Goal: Information Seeking & Learning: Understand process/instructions

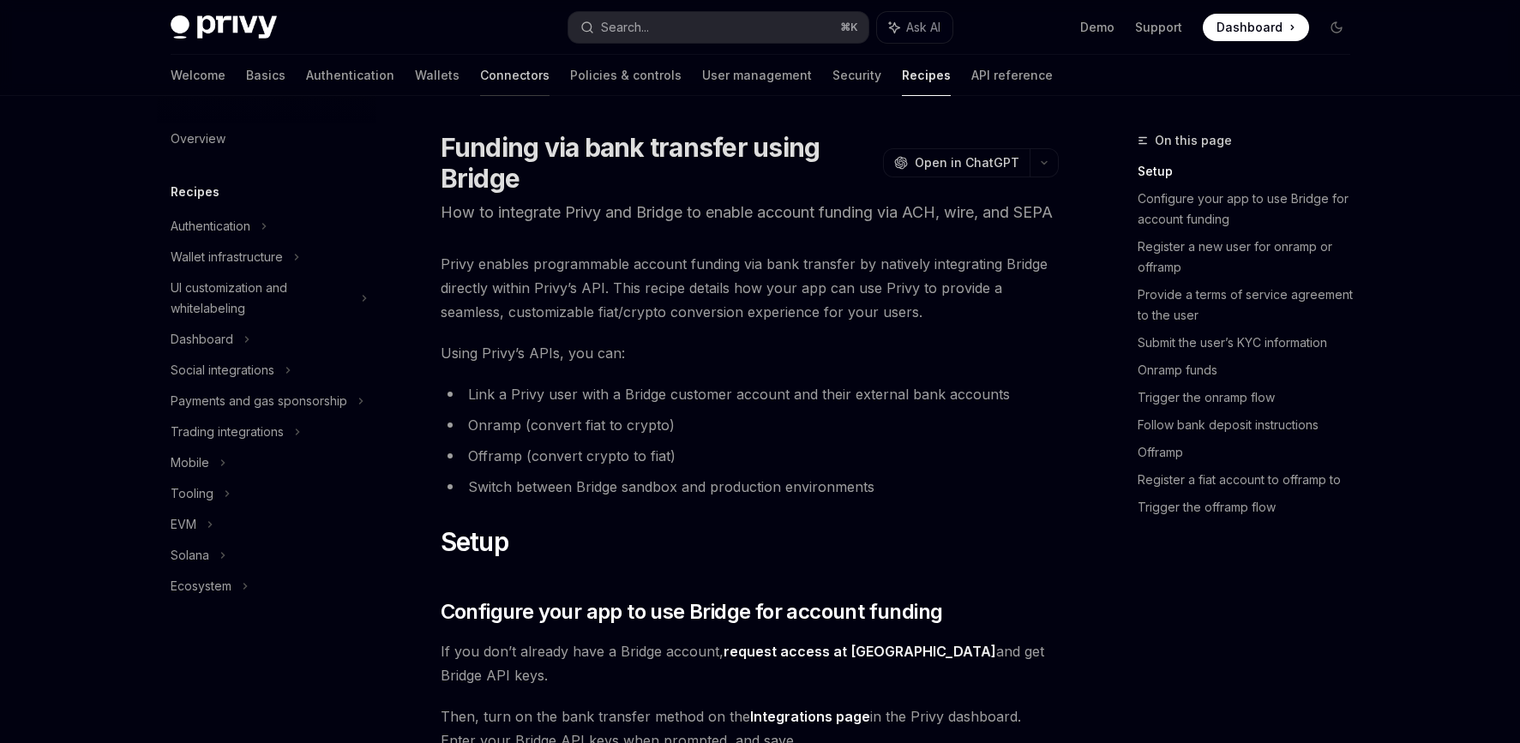
click at [480, 78] on link "Connectors" at bounding box center [514, 75] width 69 height 41
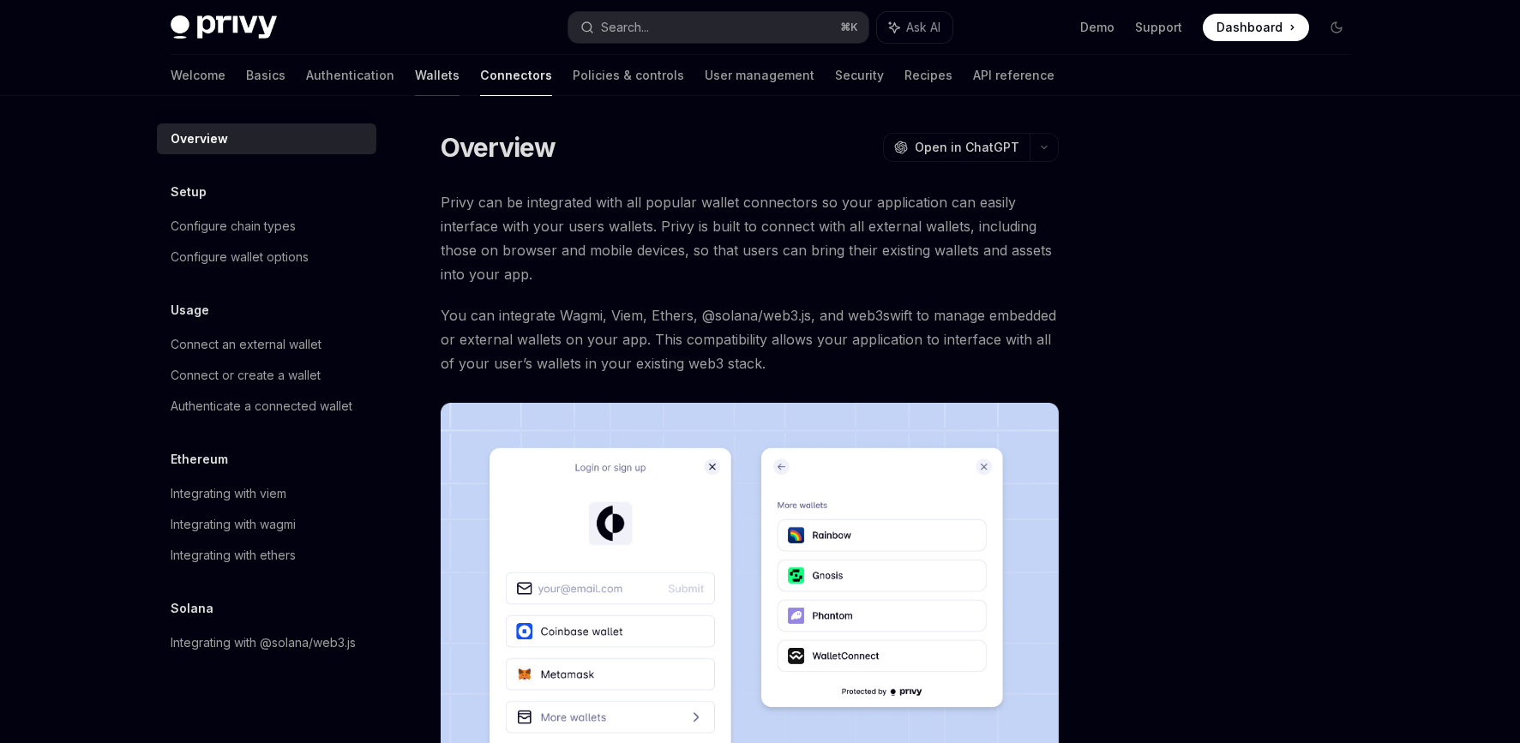
click at [415, 77] on link "Wallets" at bounding box center [437, 75] width 45 height 41
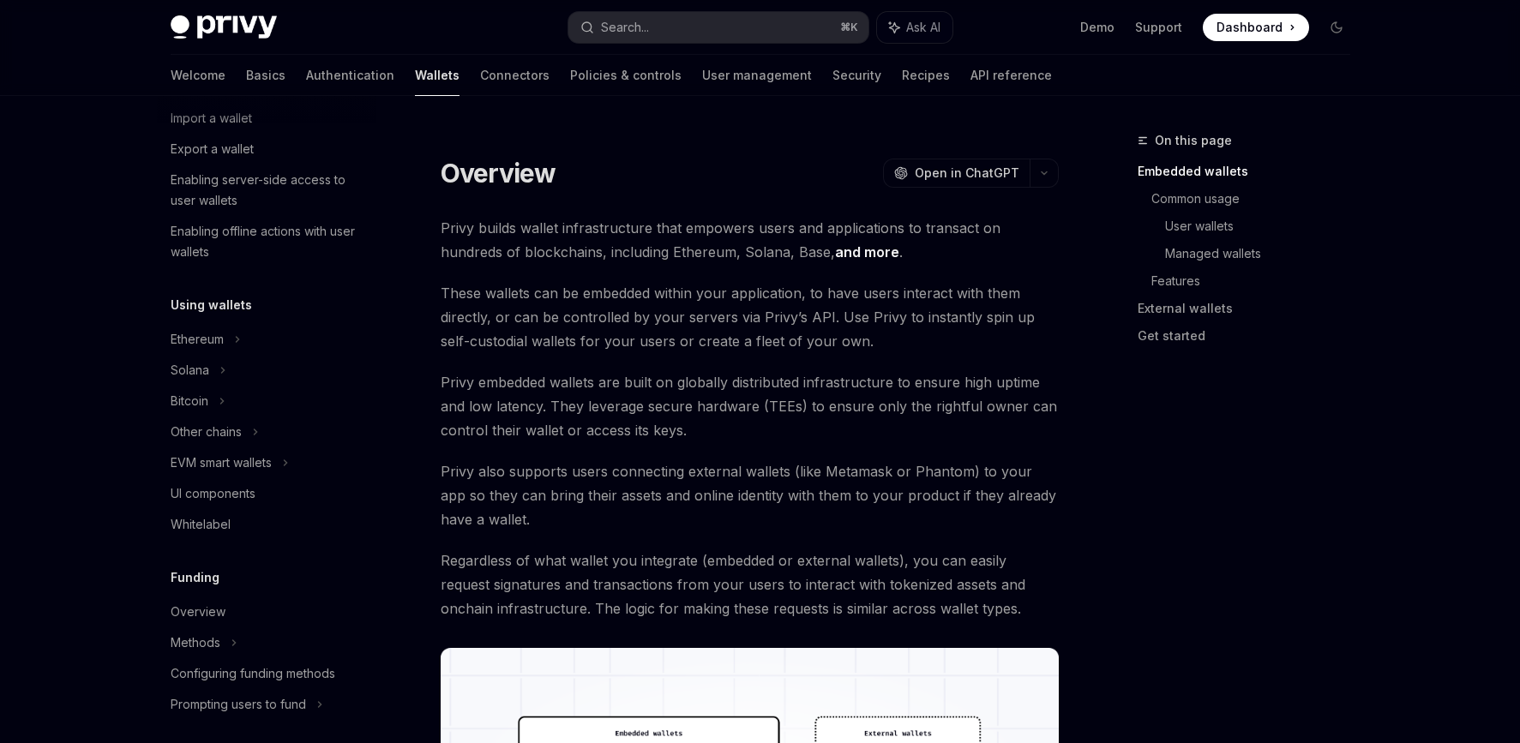
scroll to position [242, 0]
click at [194, 402] on div "Bitcoin" at bounding box center [190, 399] width 38 height 21
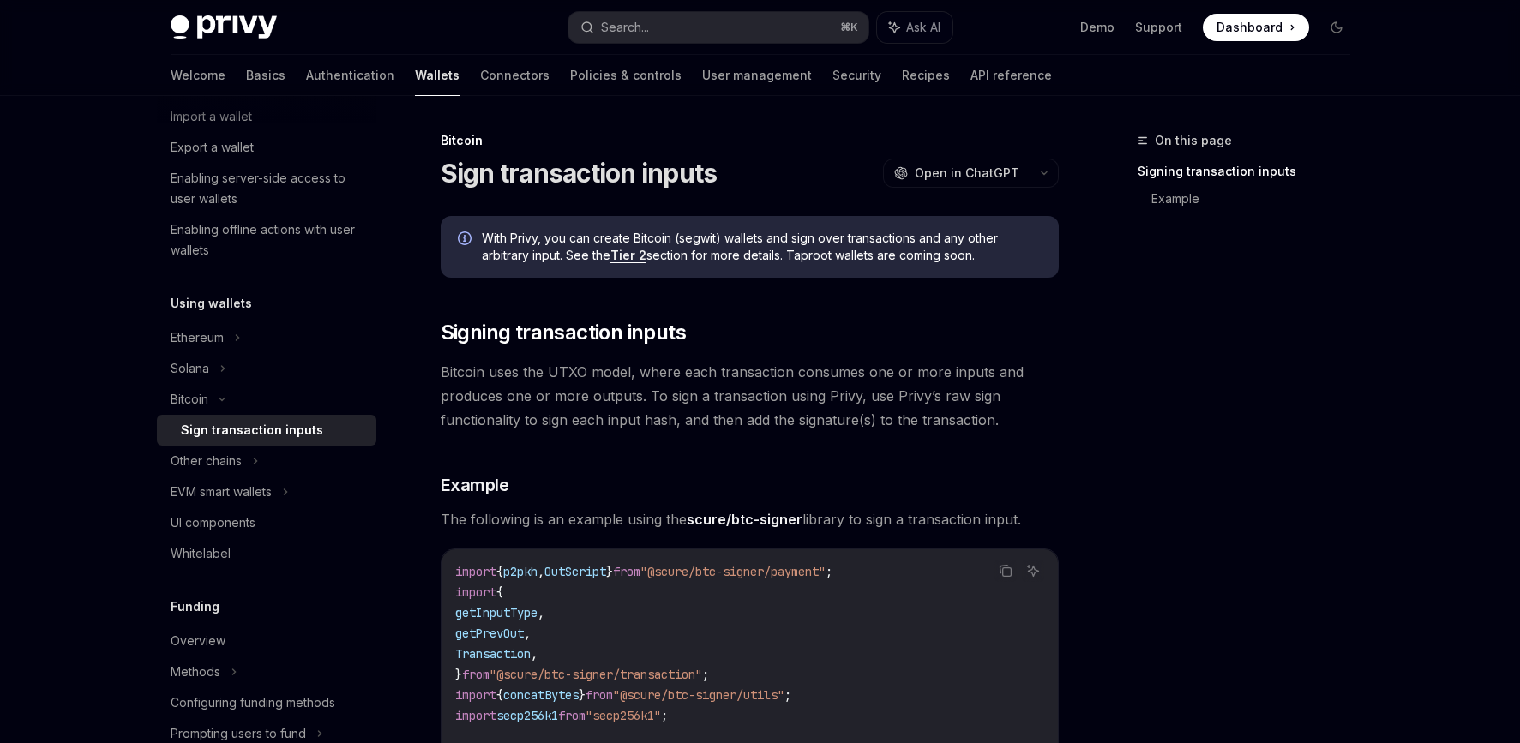
click at [219, 430] on div "Sign transaction inputs" at bounding box center [252, 430] width 142 height 21
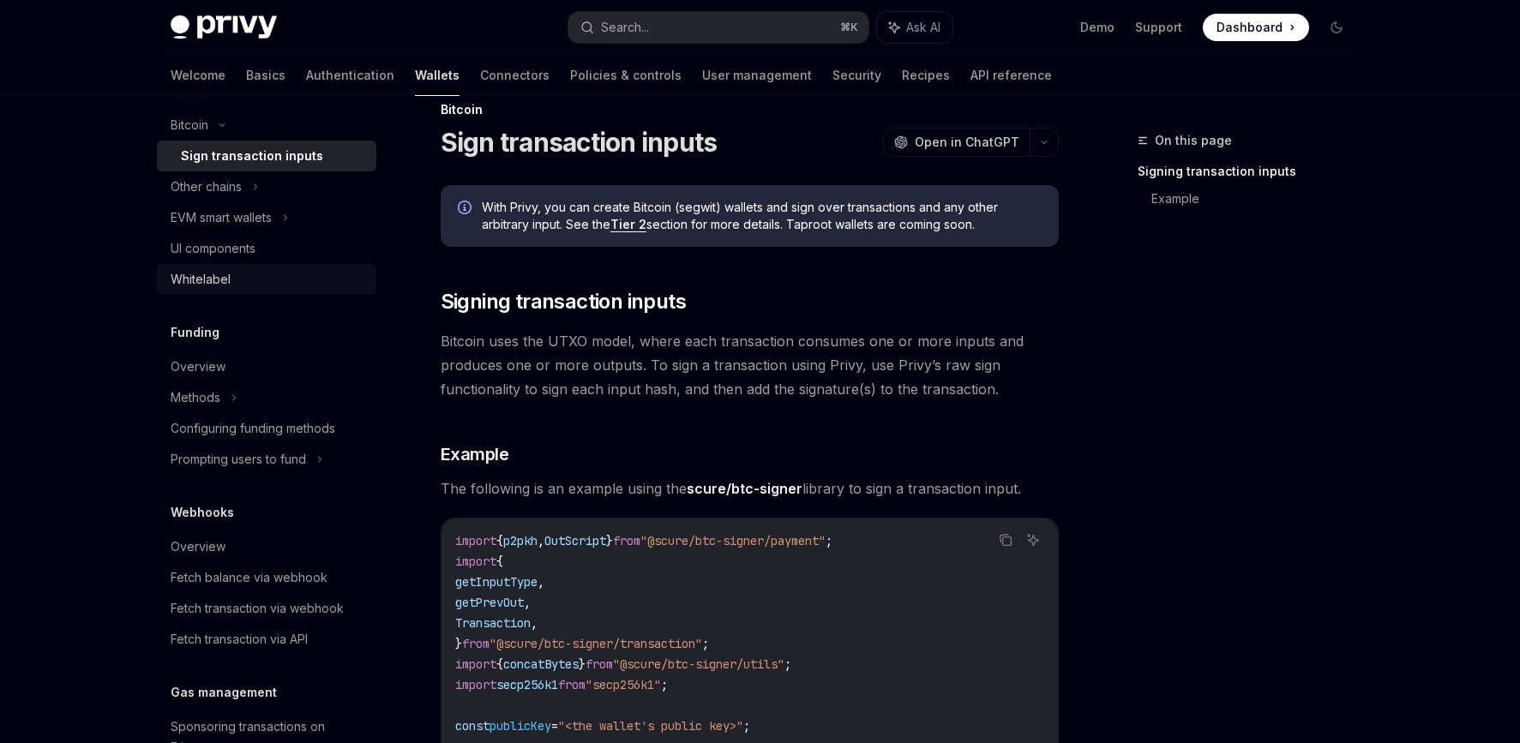
scroll to position [545, 0]
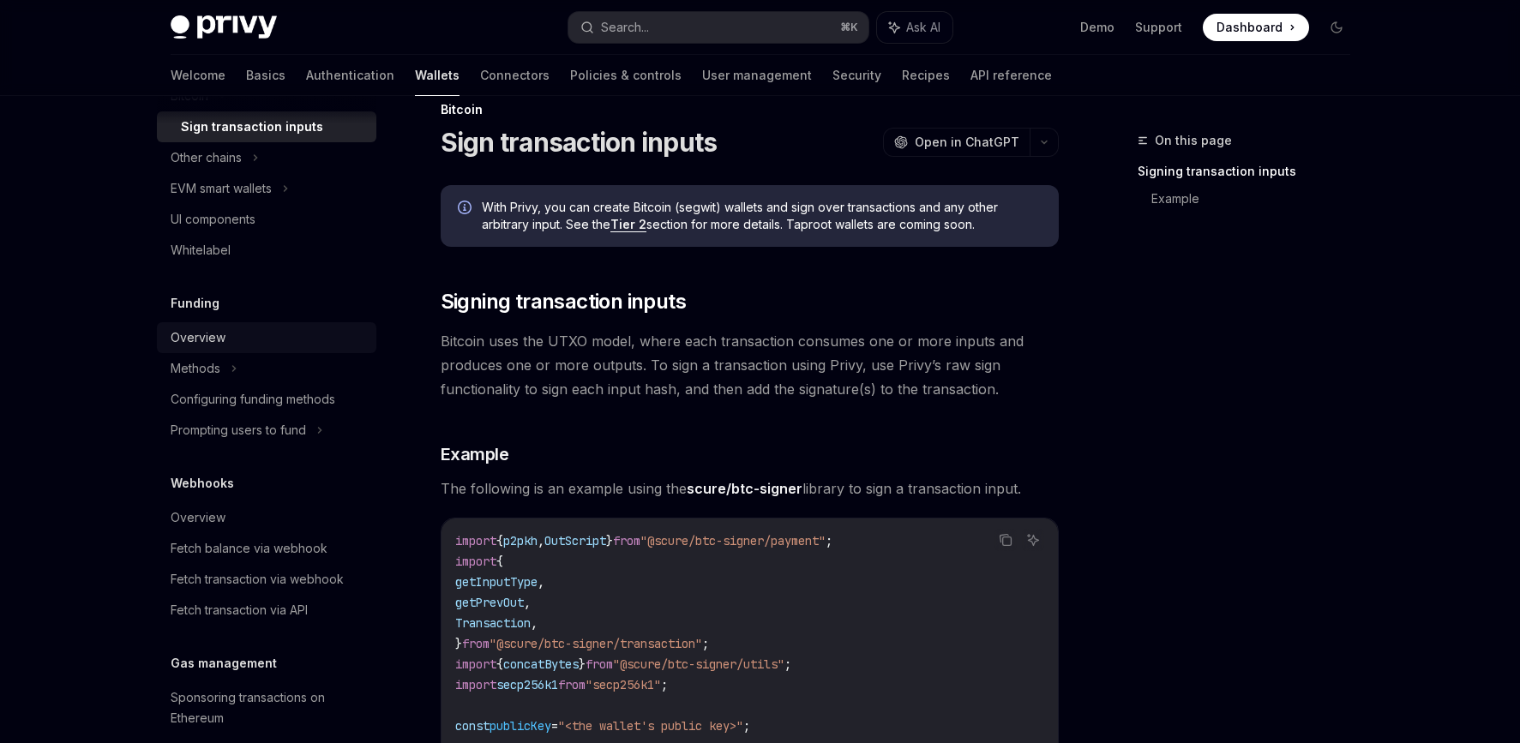
click at [195, 333] on div "Overview" at bounding box center [198, 337] width 55 height 21
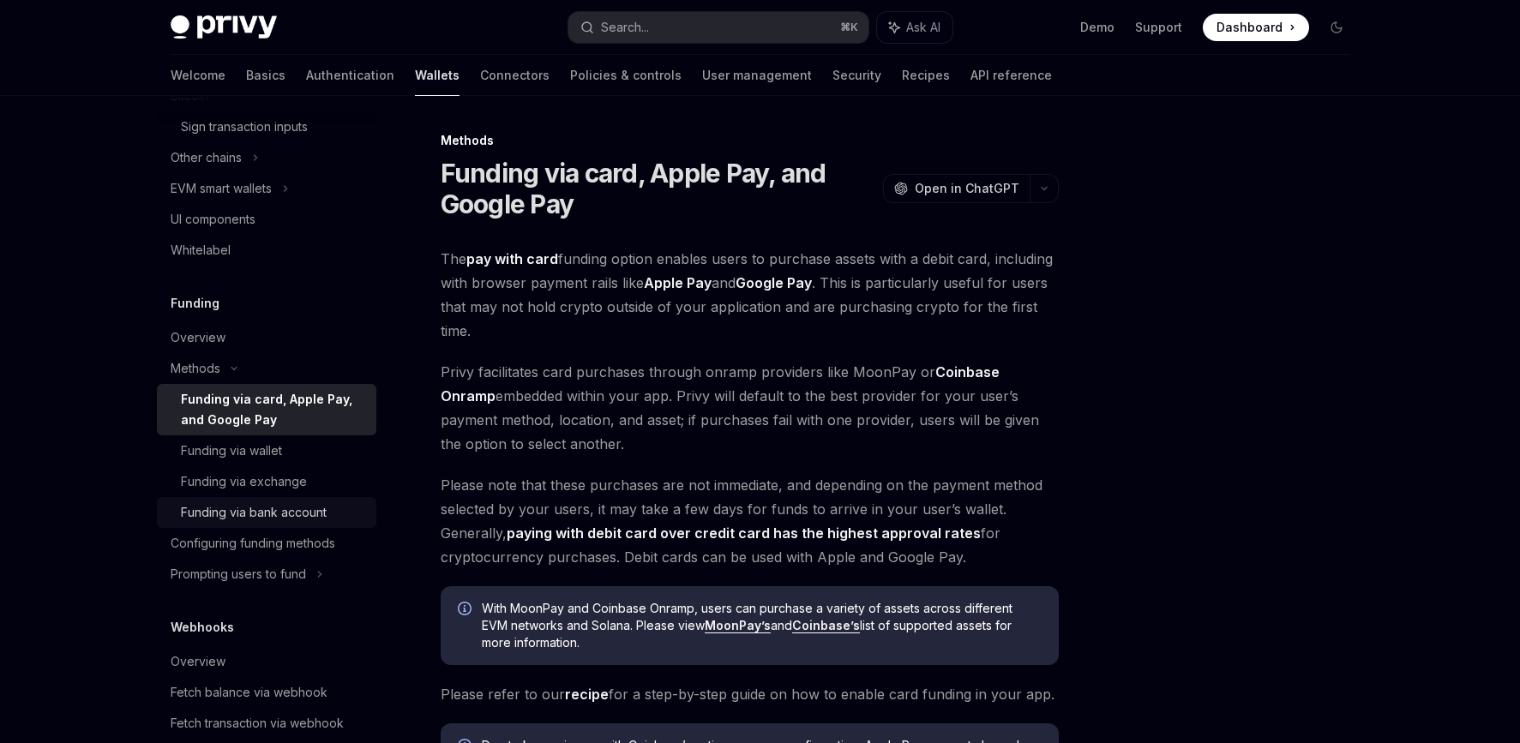
click at [250, 517] on div "Funding via bank account" at bounding box center [254, 512] width 146 height 21
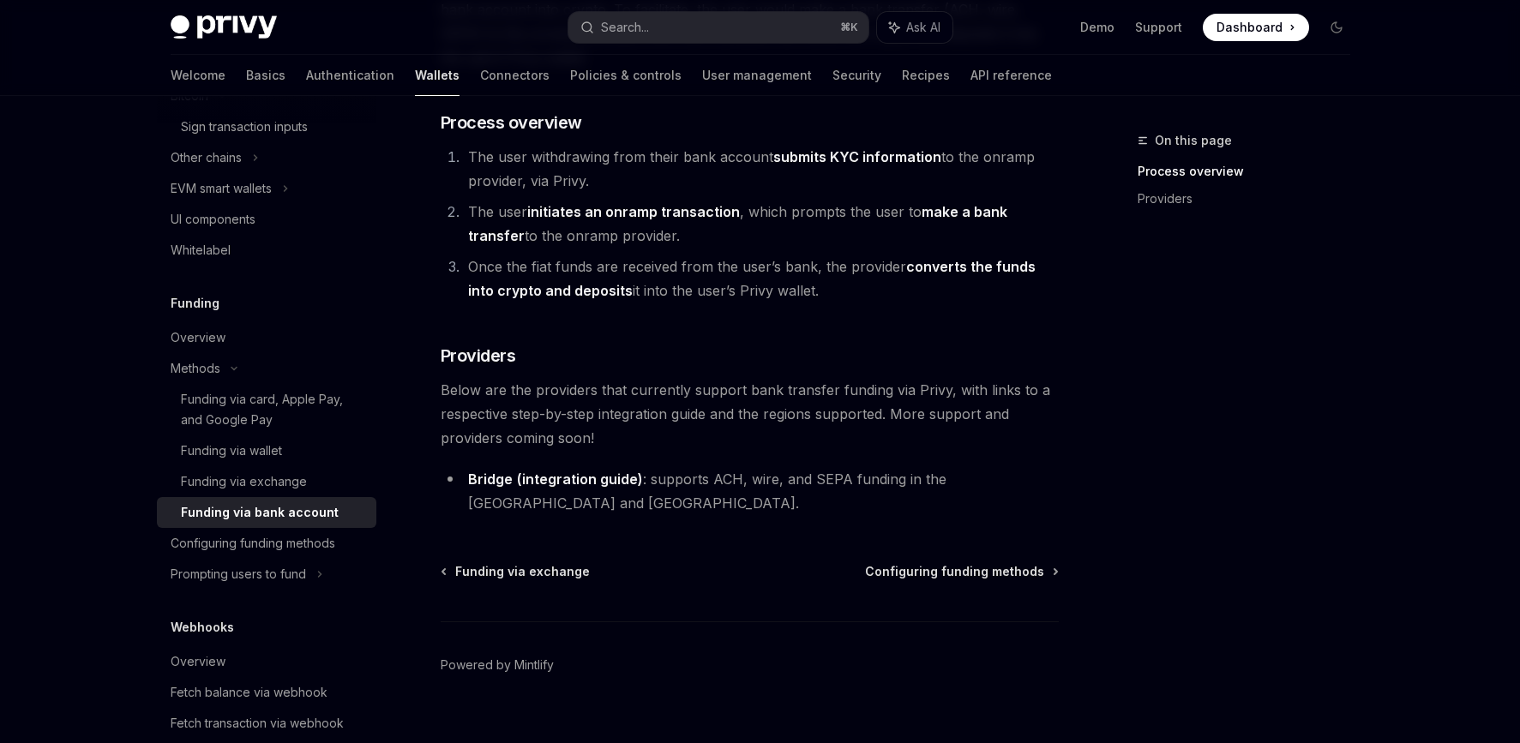
scroll to position [309, 0]
click at [587, 475] on link "(integration guide)" at bounding box center [580, 477] width 126 height 18
type textarea "*"
